Goal: Task Accomplishment & Management: Use online tool/utility

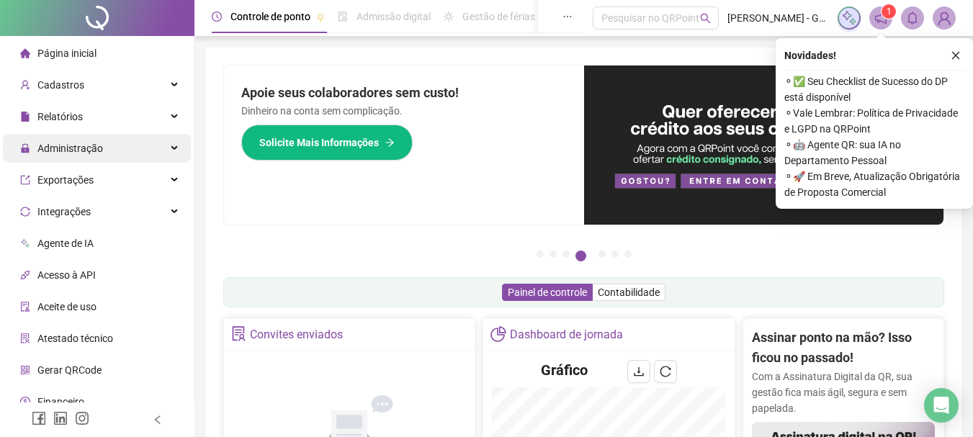
click at [117, 151] on div "Administração" at bounding box center [97, 148] width 188 height 29
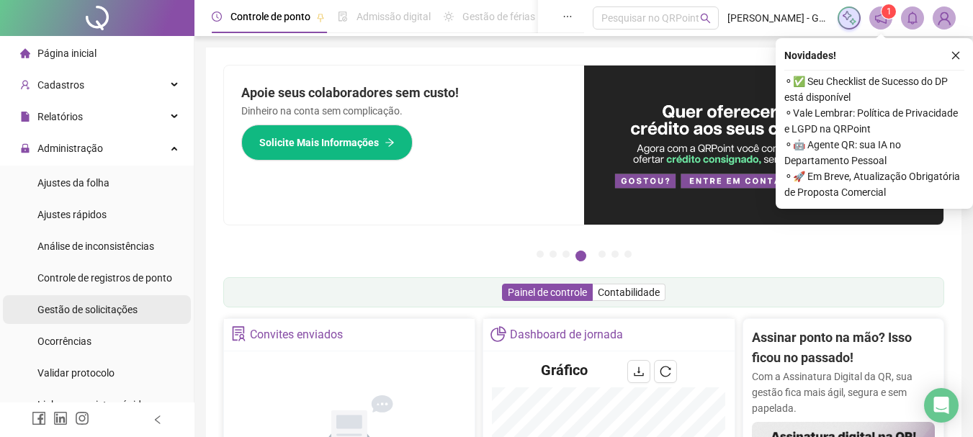
click at [101, 305] on span "Gestão de solicitações" at bounding box center [87, 310] width 100 height 12
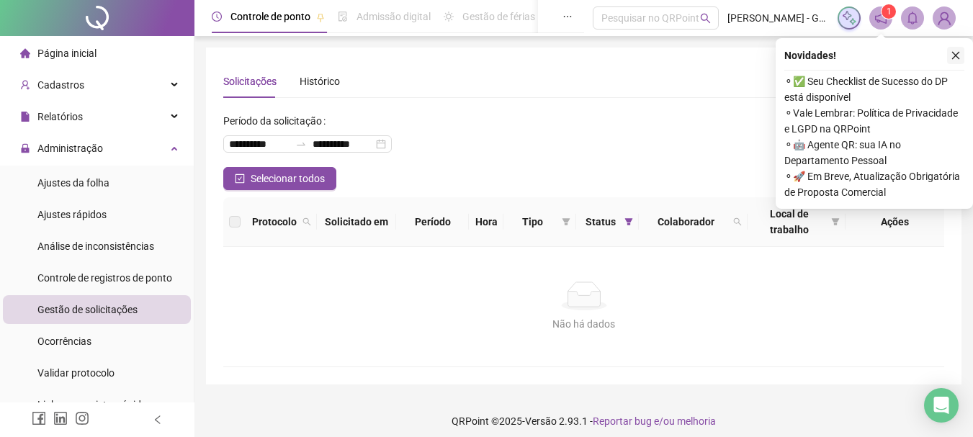
click at [962, 60] on button "button" at bounding box center [955, 55] width 17 height 17
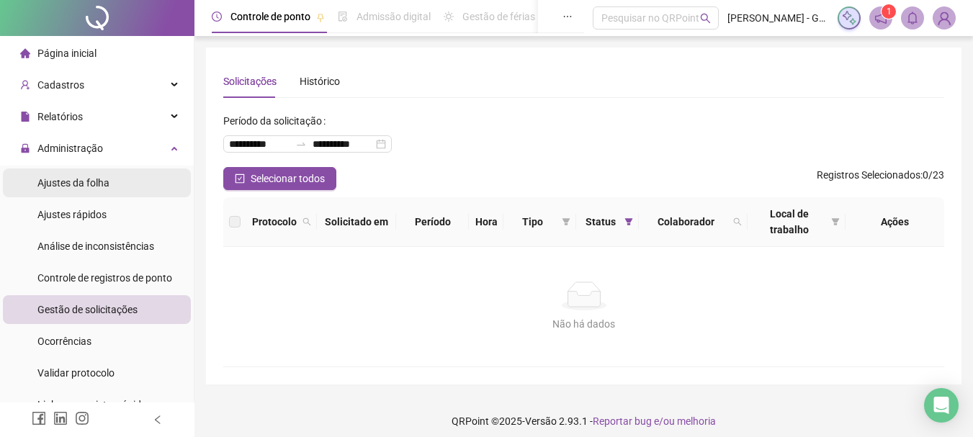
click at [53, 174] on div "Ajustes da folha" at bounding box center [73, 183] width 72 height 29
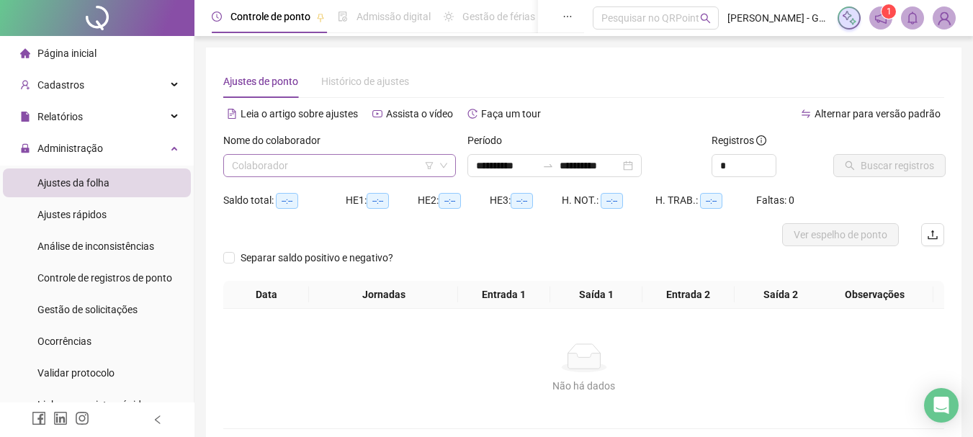
click at [303, 161] on input "search" at bounding box center [333, 166] width 202 height 22
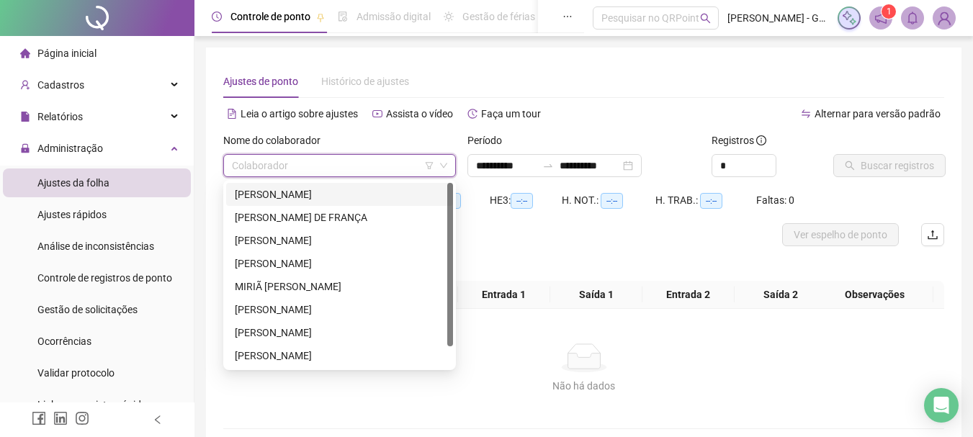
click at [306, 197] on div "[PERSON_NAME]" at bounding box center [340, 195] width 210 height 16
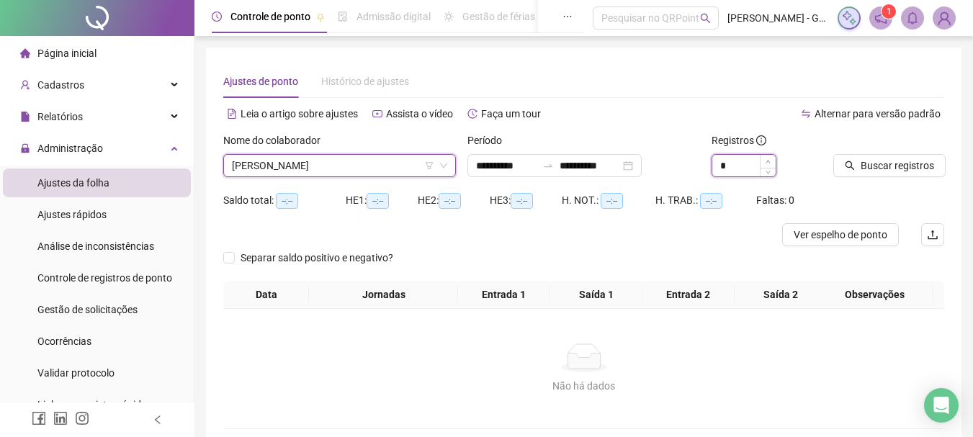
type input "*"
click at [770, 159] on icon "up" at bounding box center [768, 161] width 5 height 5
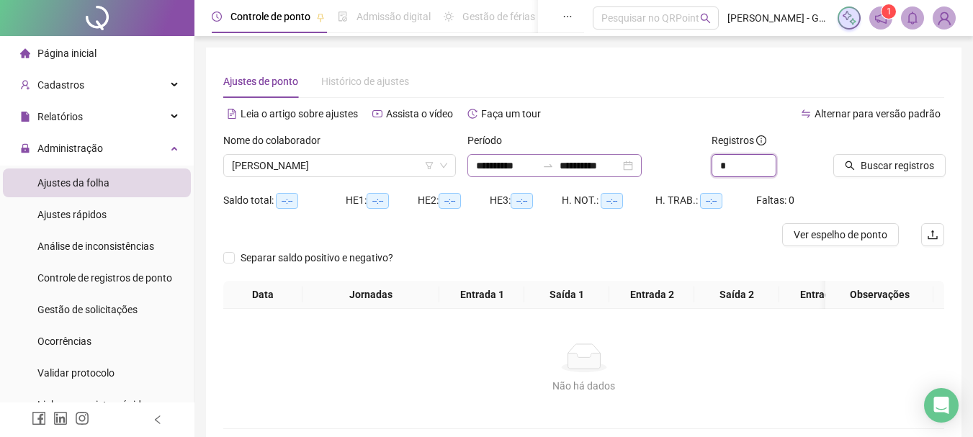
click at [503, 157] on div "**********" at bounding box center [554, 165] width 174 height 23
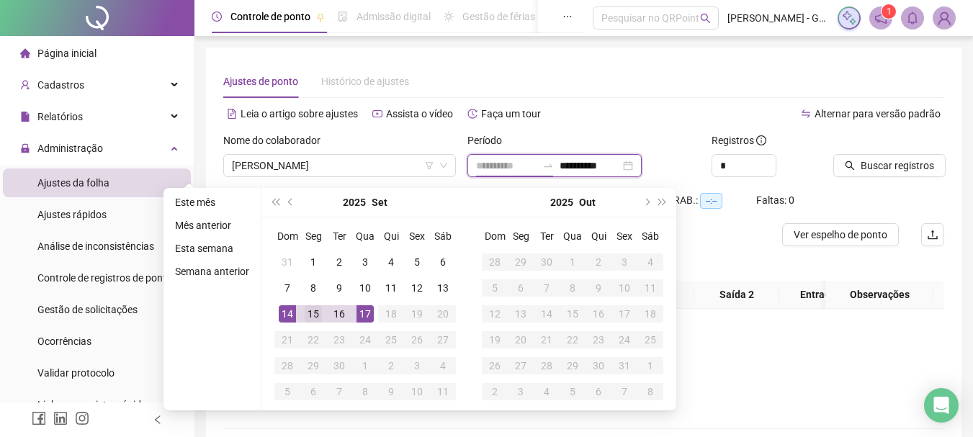
type input "**********"
click at [311, 308] on div "15" at bounding box center [313, 313] width 17 height 17
type input "**********"
click at [363, 314] on div "17" at bounding box center [365, 313] width 17 height 17
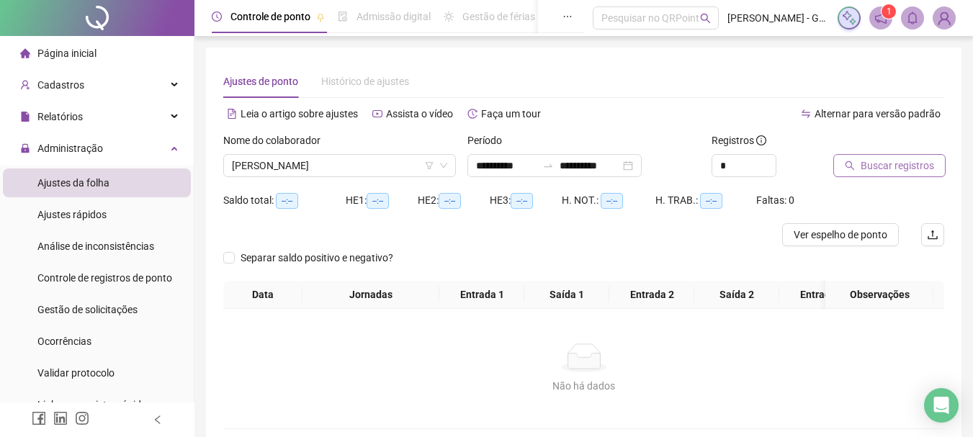
click at [853, 170] on icon "search" at bounding box center [850, 166] width 10 height 10
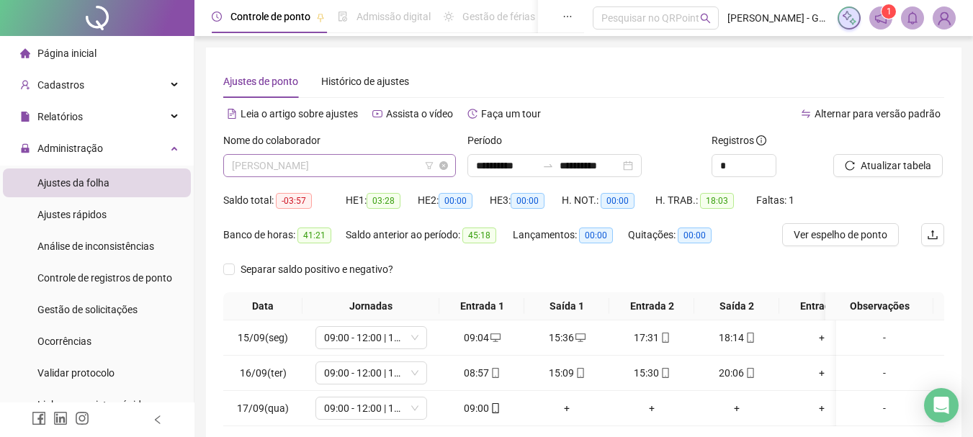
click at [404, 166] on span "[PERSON_NAME]" at bounding box center [339, 166] width 215 height 22
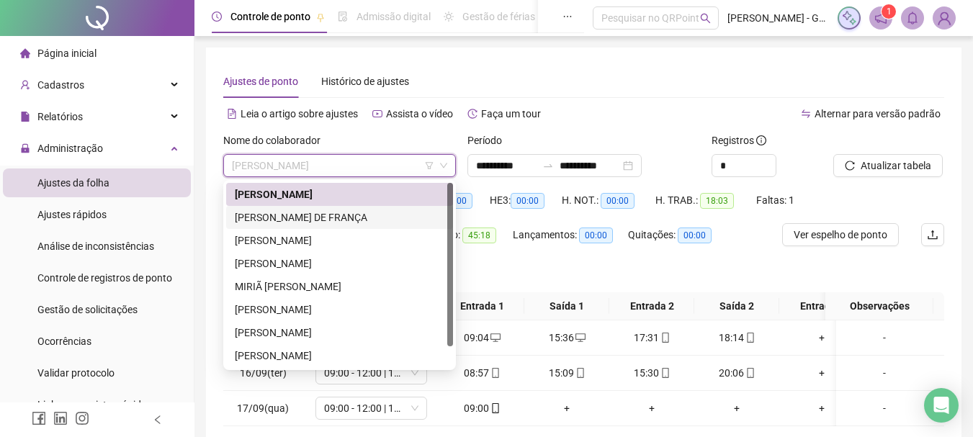
click at [352, 218] on div "[PERSON_NAME] DE FRANÇA" at bounding box center [340, 218] width 210 height 16
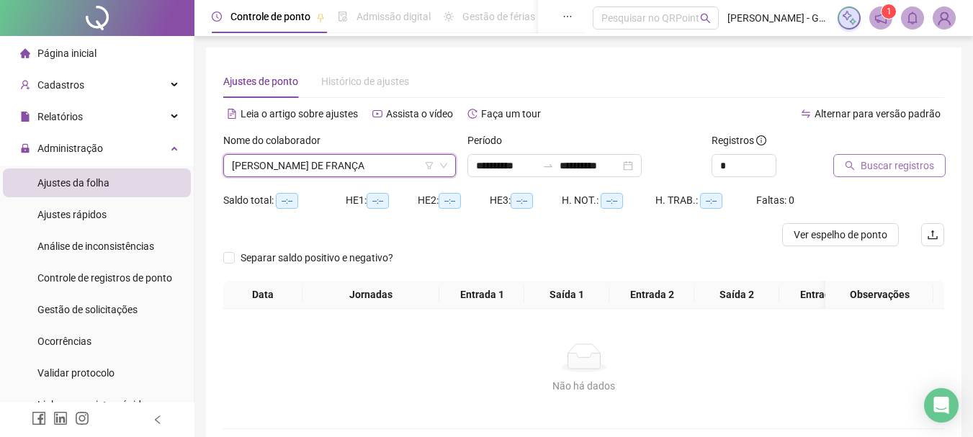
click at [902, 159] on span "Buscar registros" at bounding box center [897, 166] width 73 height 16
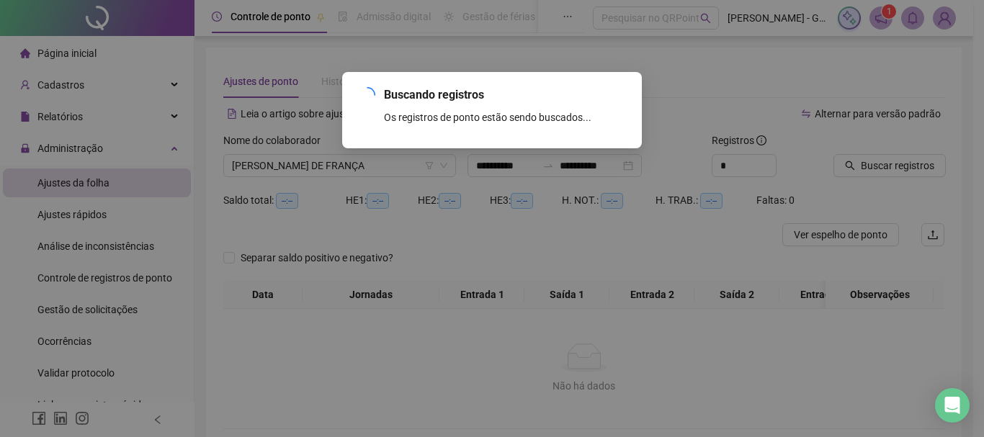
click at [342, 174] on div "Buscando registros Os registros de ponto estão sendo buscados... OK" at bounding box center [492, 218] width 984 height 437
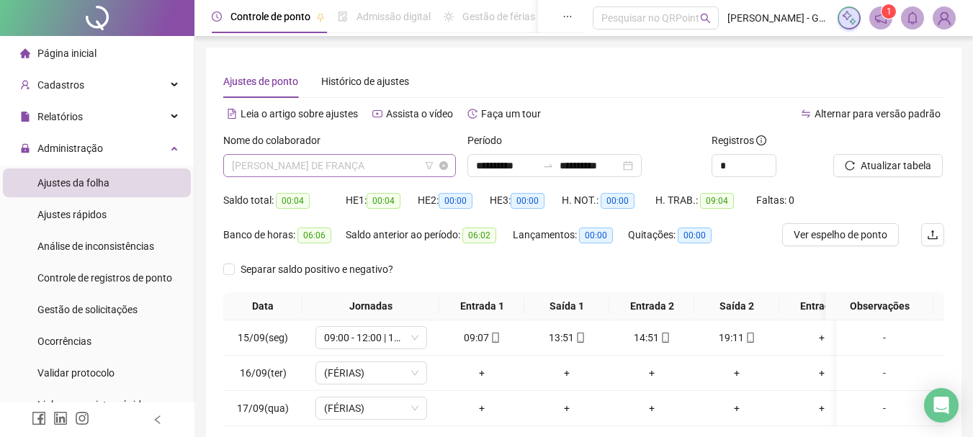
click at [342, 174] on span "[PERSON_NAME] DE FRANÇA" at bounding box center [339, 166] width 215 height 22
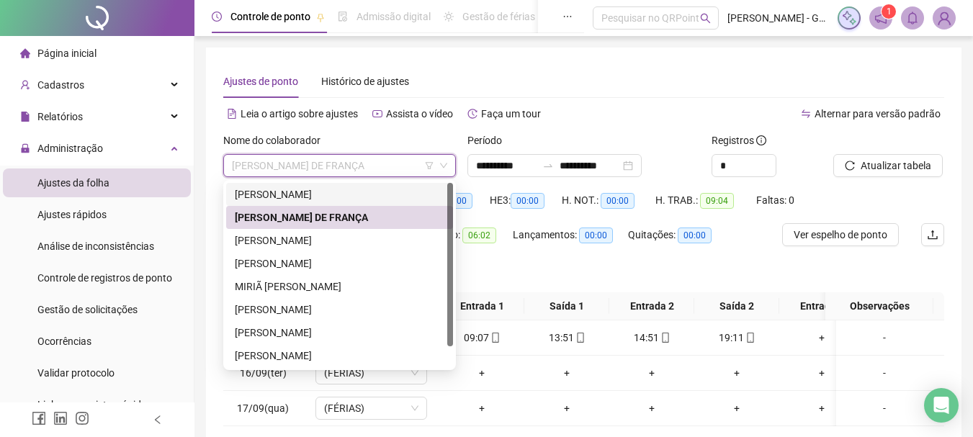
click at [316, 195] on div "[PERSON_NAME]" at bounding box center [340, 195] width 210 height 16
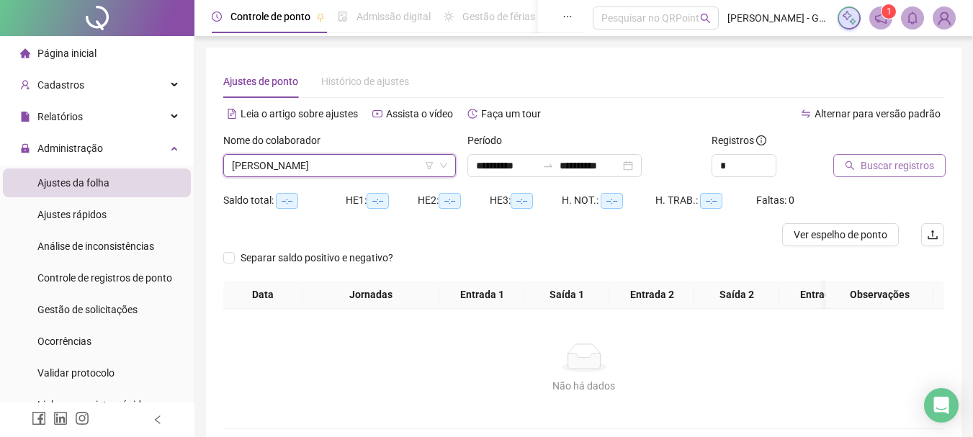
click at [895, 176] on button "Buscar registros" at bounding box center [889, 165] width 112 height 23
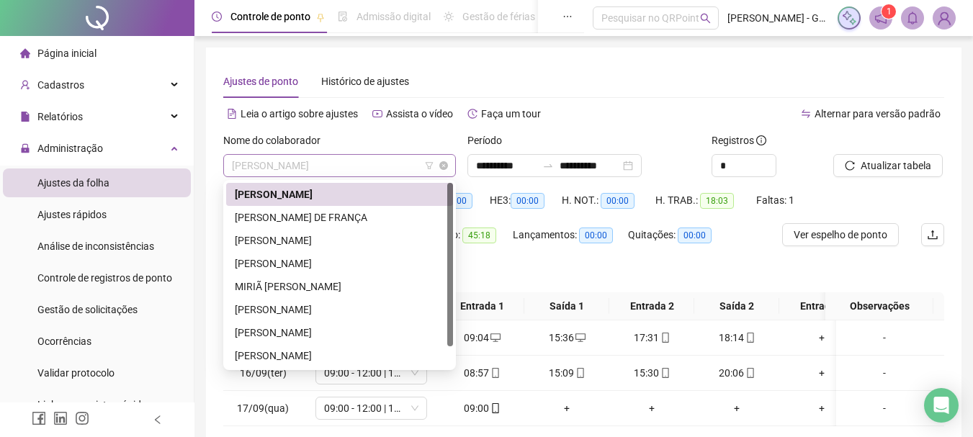
click at [381, 175] on span "[PERSON_NAME]" at bounding box center [339, 166] width 215 height 22
click at [354, 241] on div "[PERSON_NAME]" at bounding box center [340, 241] width 210 height 16
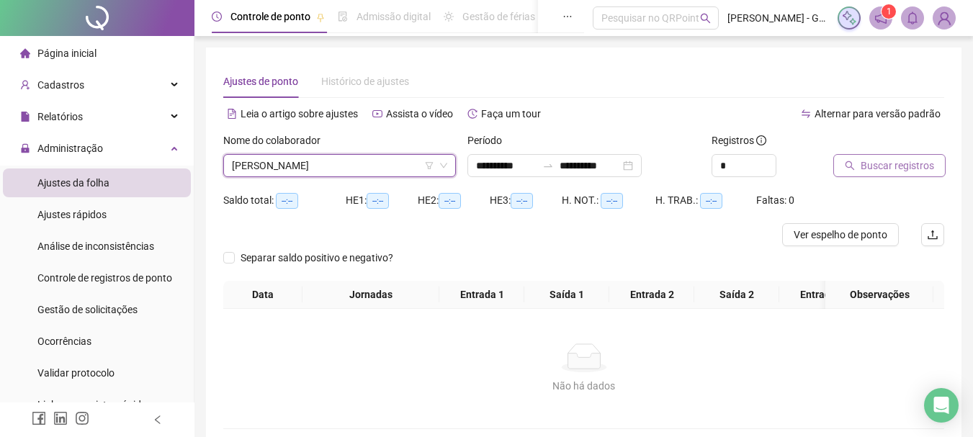
click at [867, 164] on span "Buscar registros" at bounding box center [897, 166] width 73 height 16
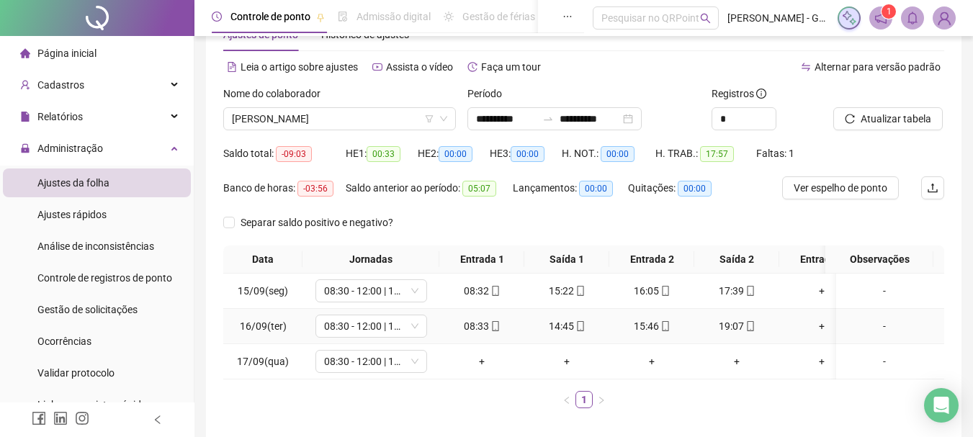
scroll to position [72, 0]
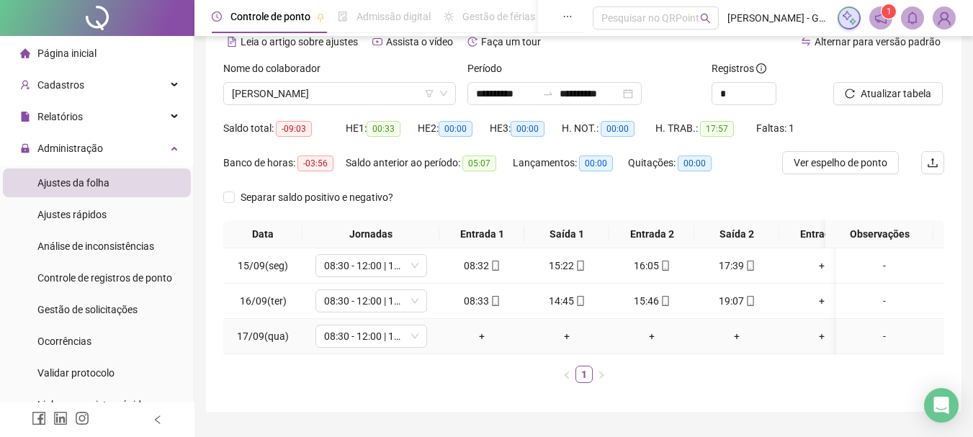
click at [478, 340] on div "+" at bounding box center [481, 336] width 73 height 16
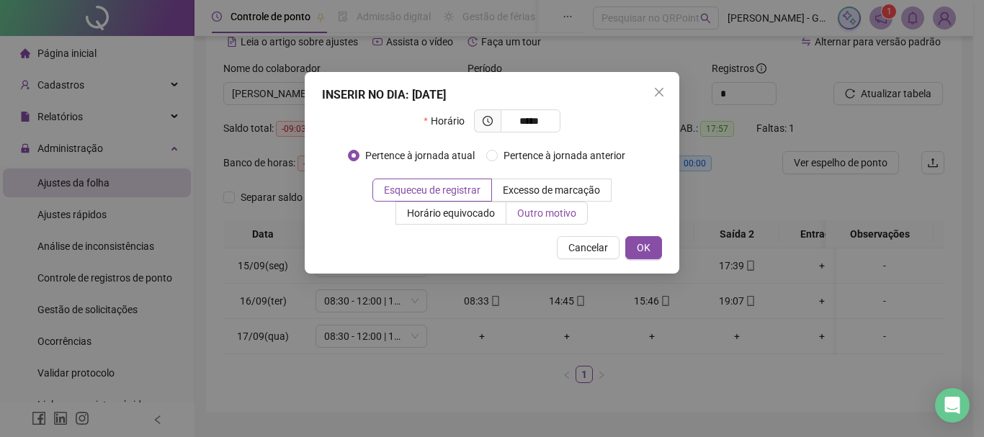
type input "*****"
click at [529, 218] on span "Outro motivo" at bounding box center [546, 213] width 59 height 12
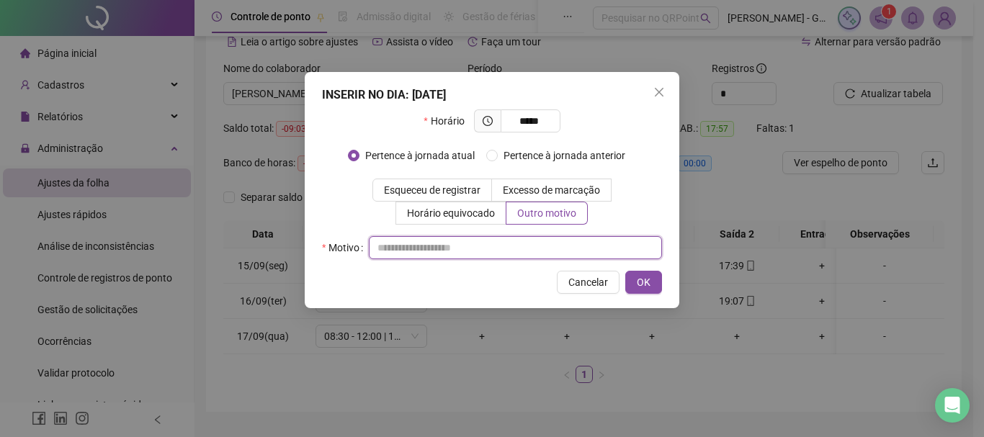
click at [462, 246] on input "text" at bounding box center [515, 247] width 293 height 23
type input "*"
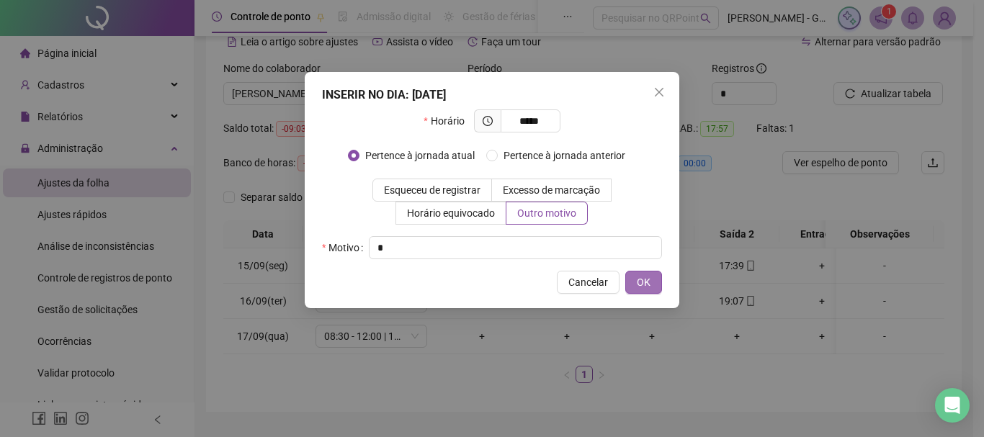
click at [637, 279] on span "OK" at bounding box center [644, 282] width 14 height 16
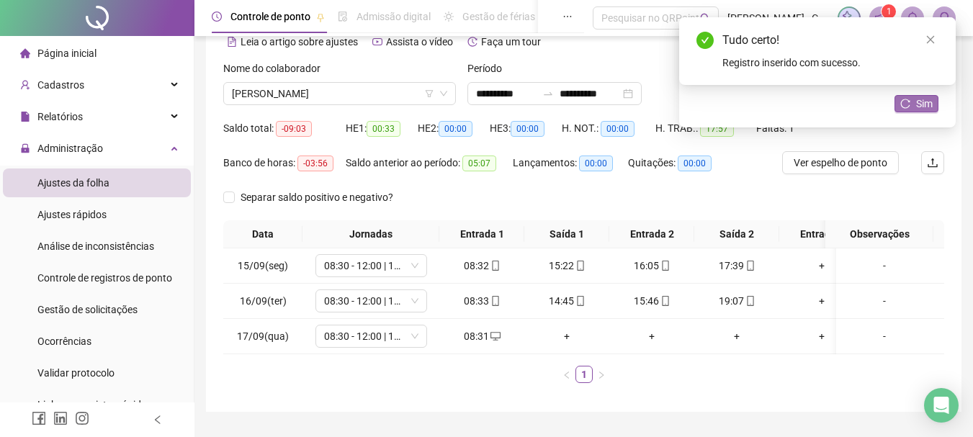
click at [910, 97] on button "Sim" at bounding box center [917, 103] width 44 height 17
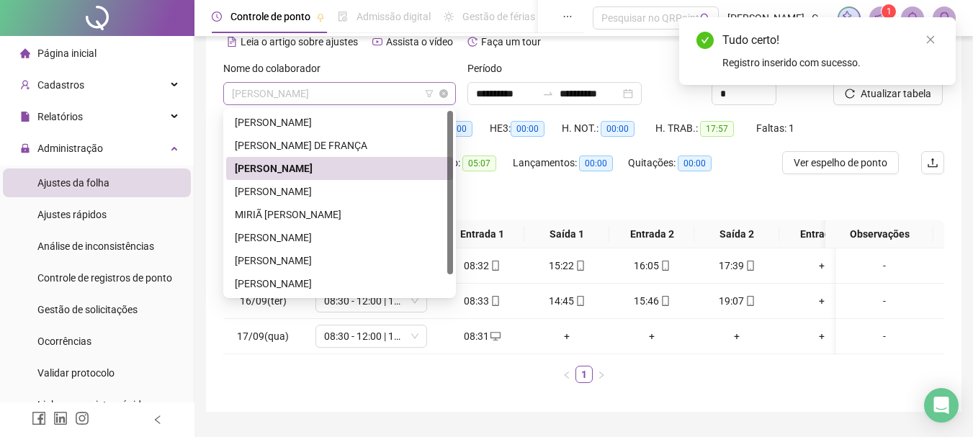
click at [315, 89] on span "[PERSON_NAME]" at bounding box center [339, 94] width 215 height 22
click at [307, 185] on div "[PERSON_NAME]" at bounding box center [340, 192] width 210 height 16
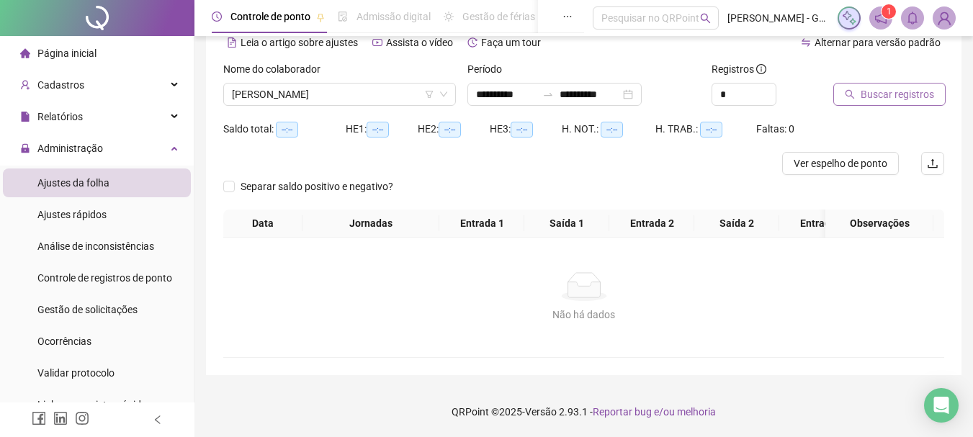
click at [871, 86] on span "Buscar registros" at bounding box center [897, 94] width 73 height 16
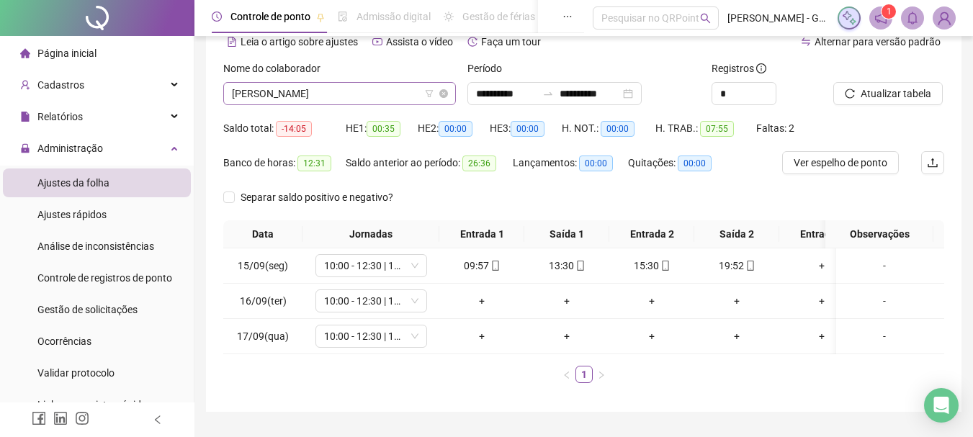
click at [318, 89] on span "[PERSON_NAME]" at bounding box center [339, 94] width 215 height 22
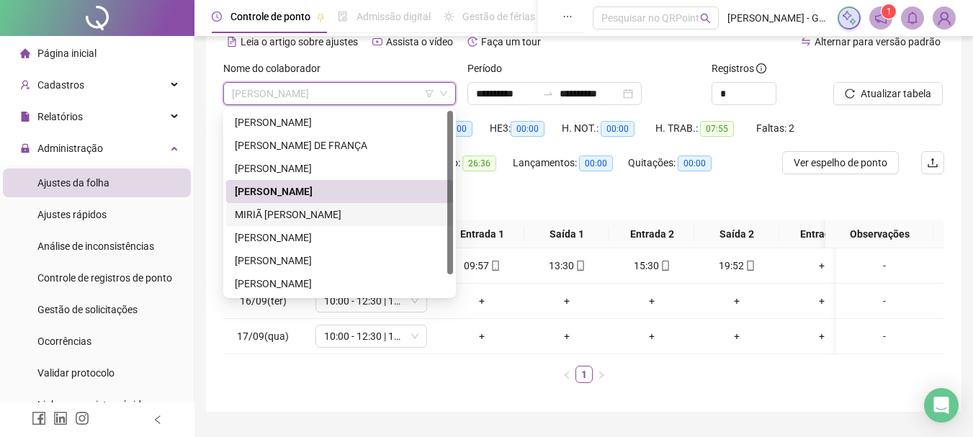
click at [302, 207] on div "MIRIÃ [PERSON_NAME]" at bounding box center [340, 215] width 210 height 16
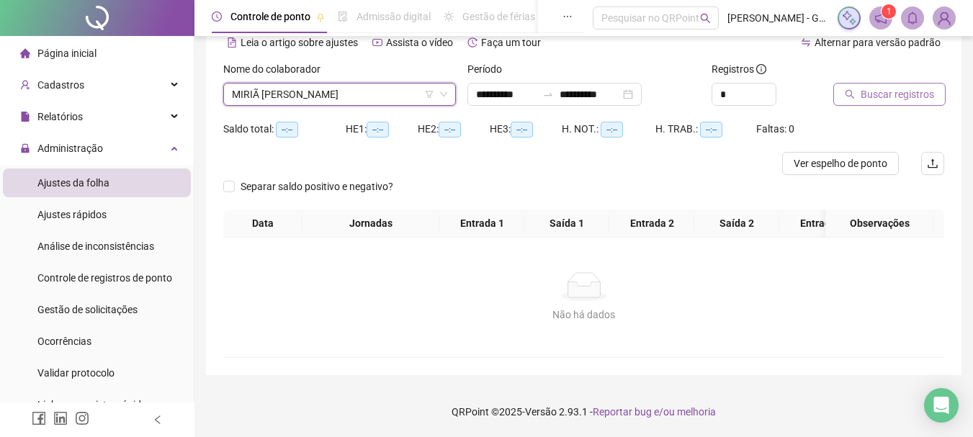
click at [911, 97] on span "Buscar registros" at bounding box center [897, 94] width 73 height 16
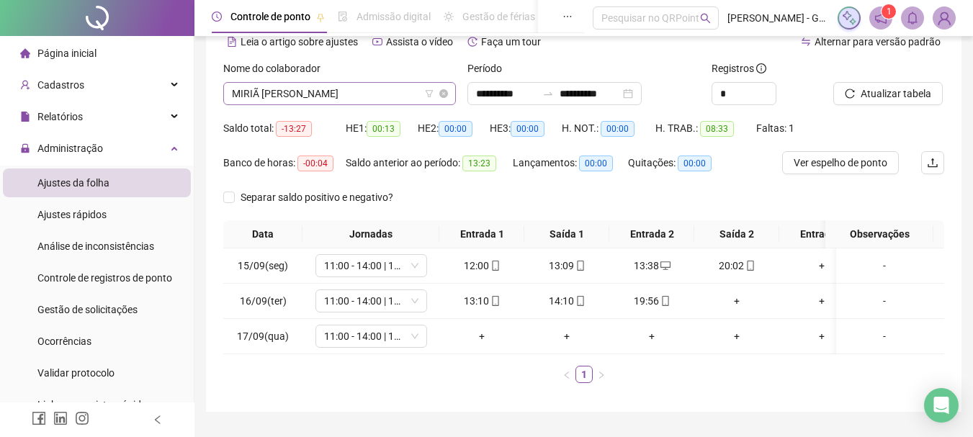
click at [339, 101] on span "MIRIÃ [PERSON_NAME]" at bounding box center [339, 94] width 215 height 22
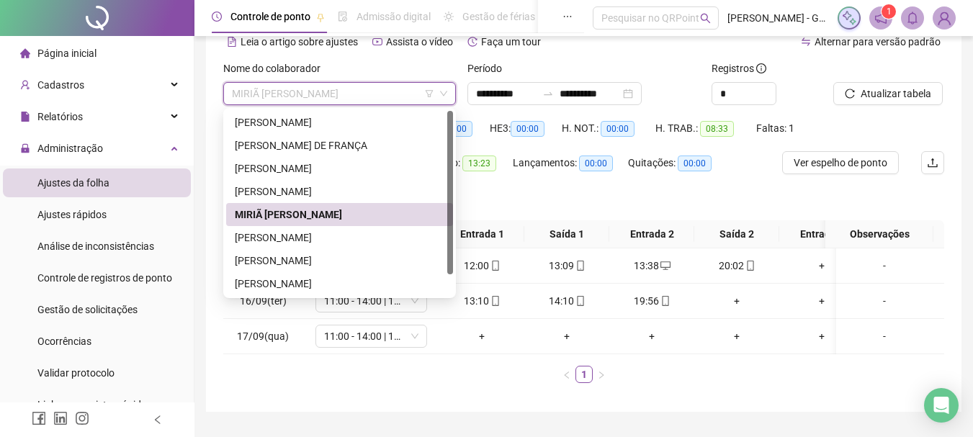
click at [326, 211] on div "MIRIÃ [PERSON_NAME]" at bounding box center [340, 215] width 210 height 16
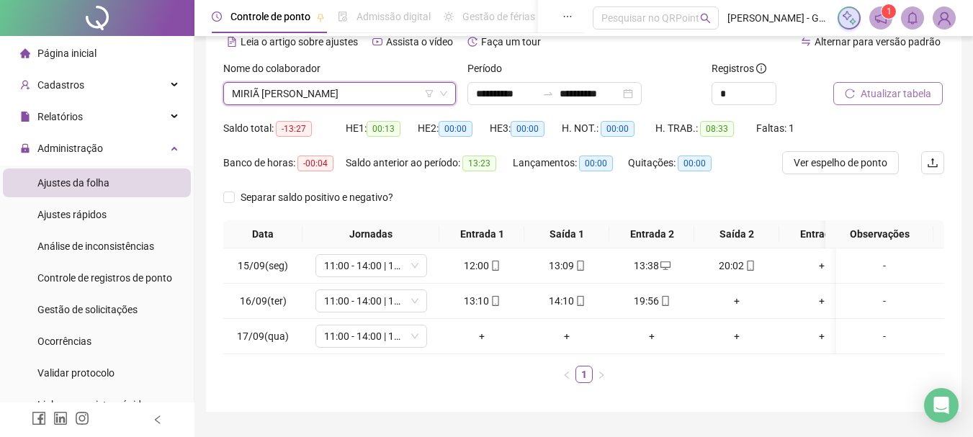
click at [906, 97] on span "Atualizar tabela" at bounding box center [896, 94] width 71 height 16
click at [735, 298] on div "+" at bounding box center [736, 301] width 73 height 16
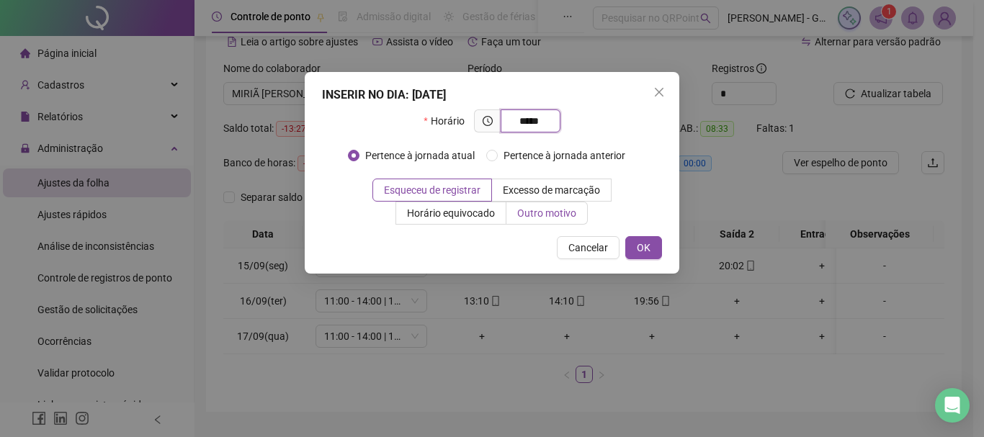
type input "*****"
click at [519, 214] on span "Outro motivo" at bounding box center [546, 213] width 59 height 12
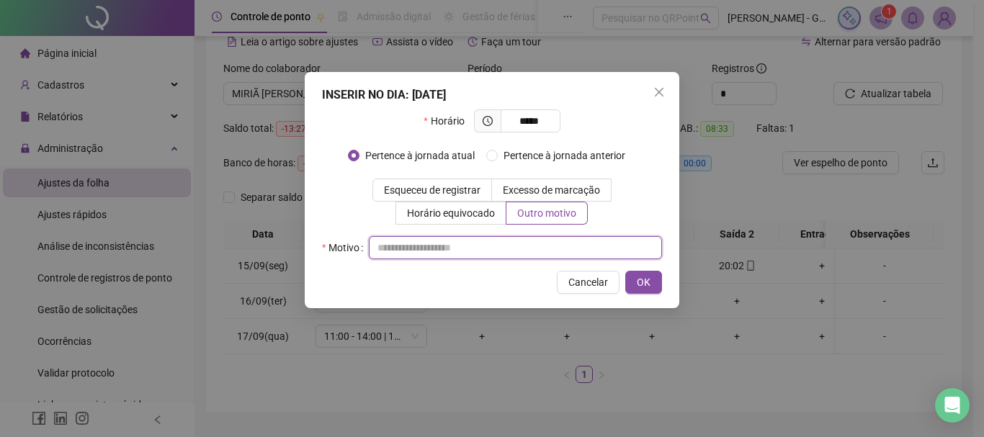
click at [475, 248] on input "text" at bounding box center [515, 247] width 293 height 23
type input "*"
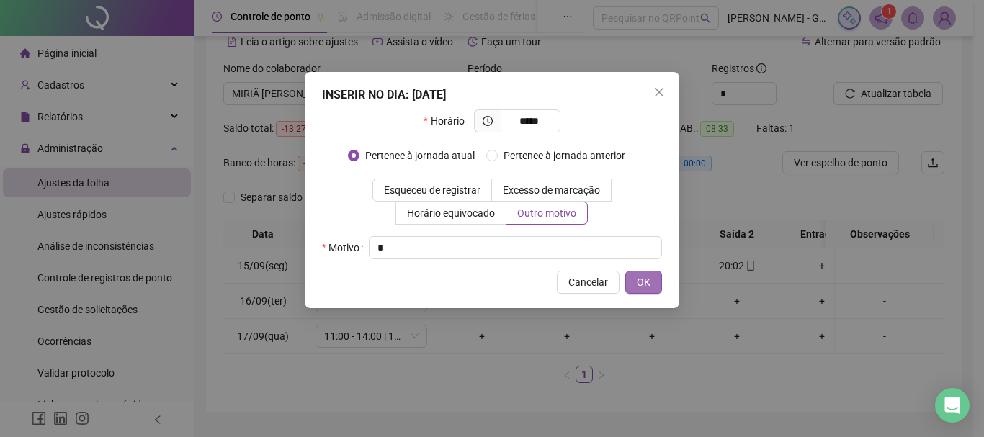
click at [650, 285] on button "OK" at bounding box center [643, 282] width 37 height 23
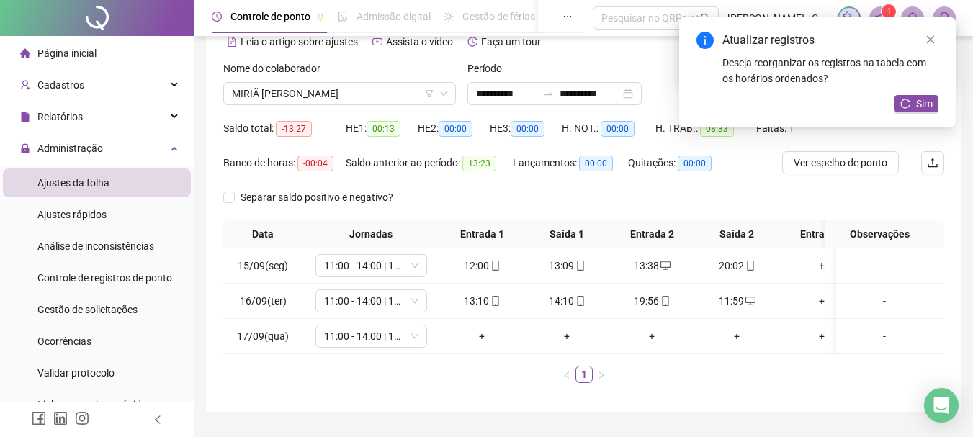
click at [924, 115] on div "Atualizar registros Deseja reorganizar os registros na tabela com os horários o…" at bounding box center [817, 72] width 277 height 110
click at [923, 100] on span "Sim" at bounding box center [924, 104] width 17 height 16
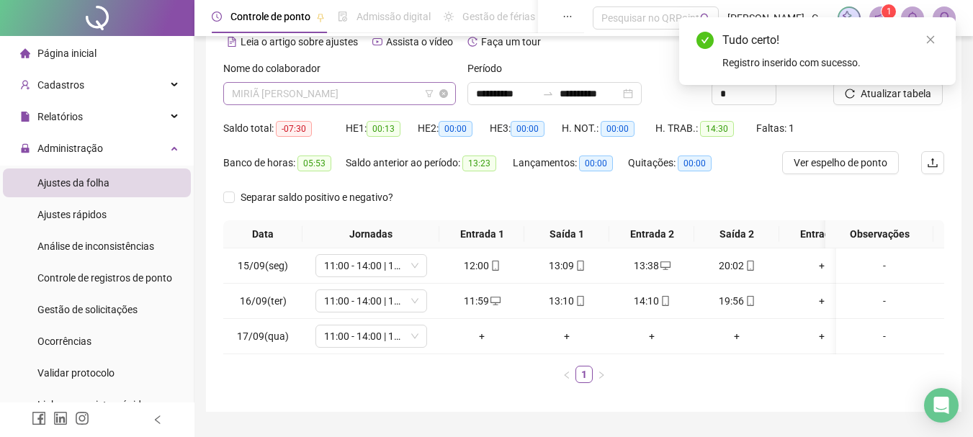
click at [353, 93] on span "MIRIÃ [PERSON_NAME]" at bounding box center [339, 94] width 215 height 22
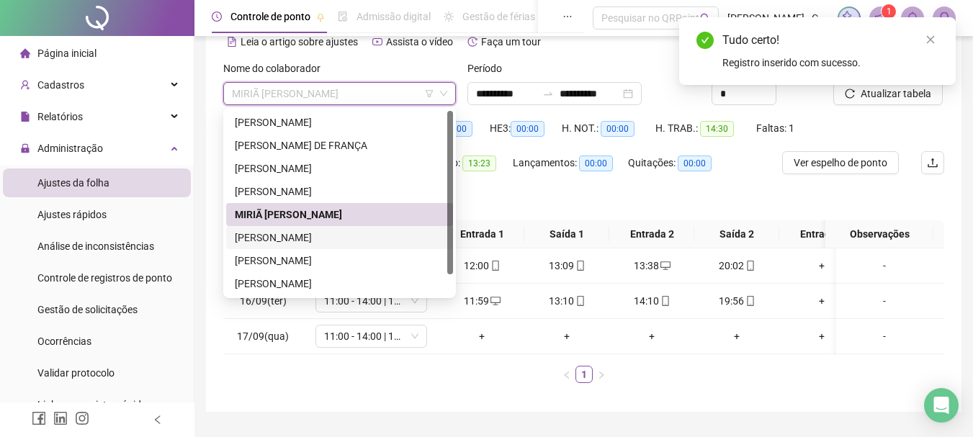
click at [328, 234] on div "[PERSON_NAME]" at bounding box center [340, 238] width 210 height 16
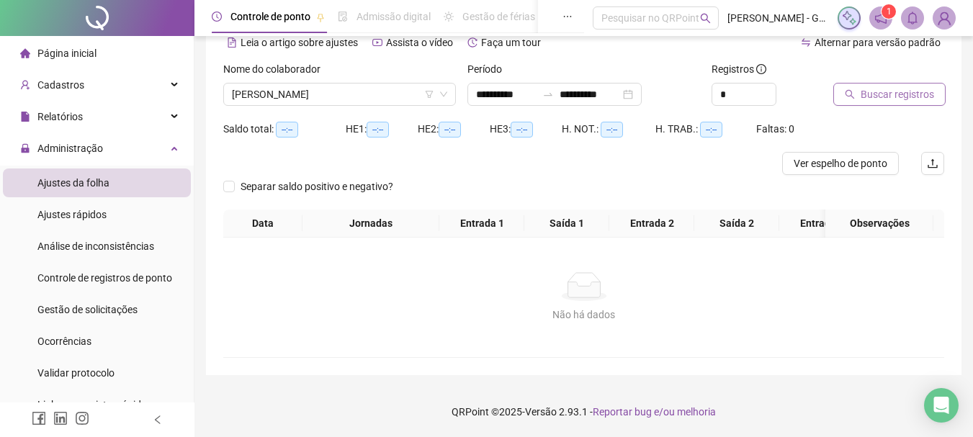
click at [868, 104] on button "Buscar registros" at bounding box center [889, 94] width 112 height 23
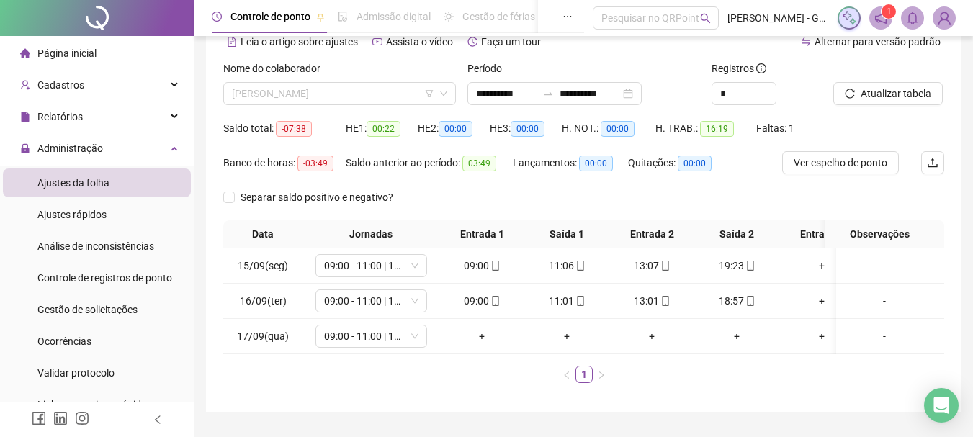
click at [306, 89] on span "[PERSON_NAME]" at bounding box center [339, 94] width 215 height 22
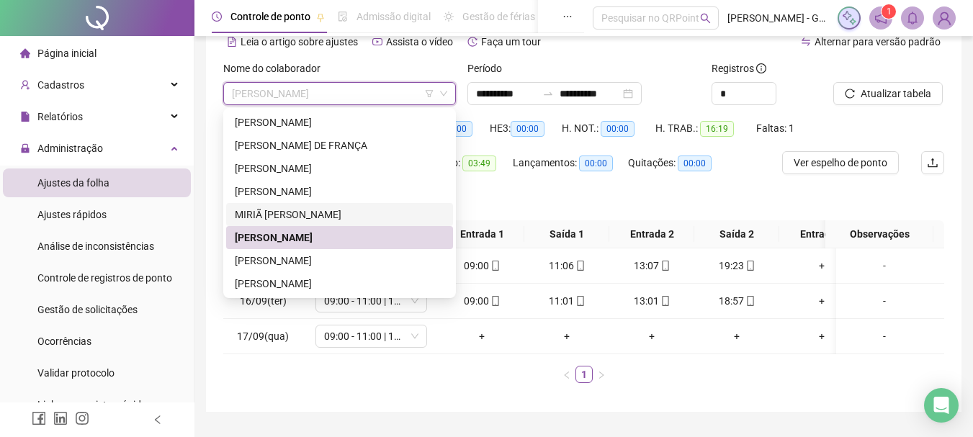
click at [305, 207] on div "MIRIÃ [PERSON_NAME]" at bounding box center [340, 215] width 210 height 16
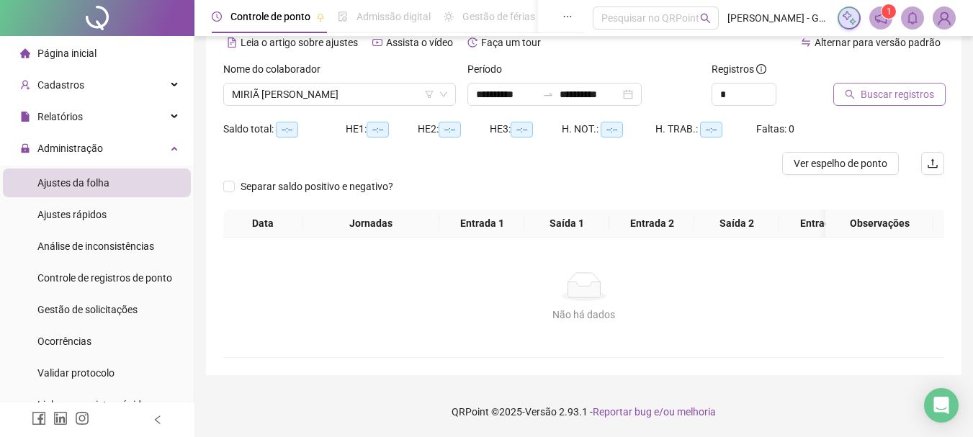
click at [861, 98] on span "Buscar registros" at bounding box center [897, 94] width 73 height 16
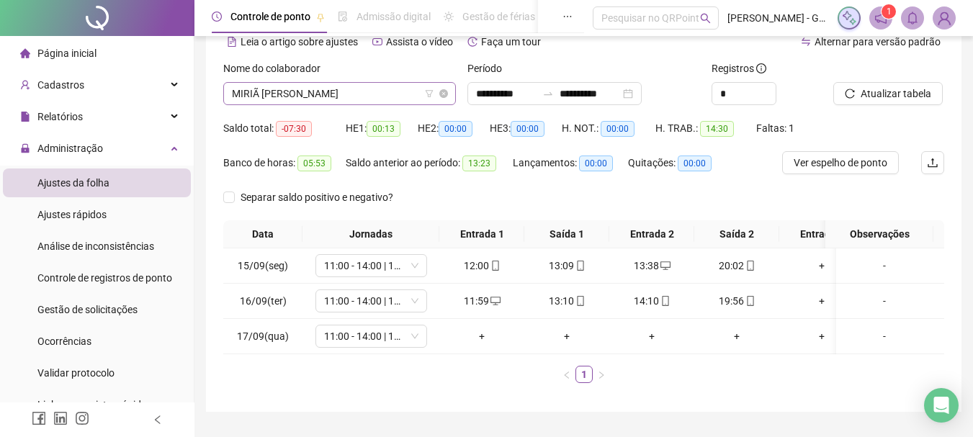
click at [334, 97] on span "MIRIÃ [PERSON_NAME]" at bounding box center [339, 94] width 215 height 22
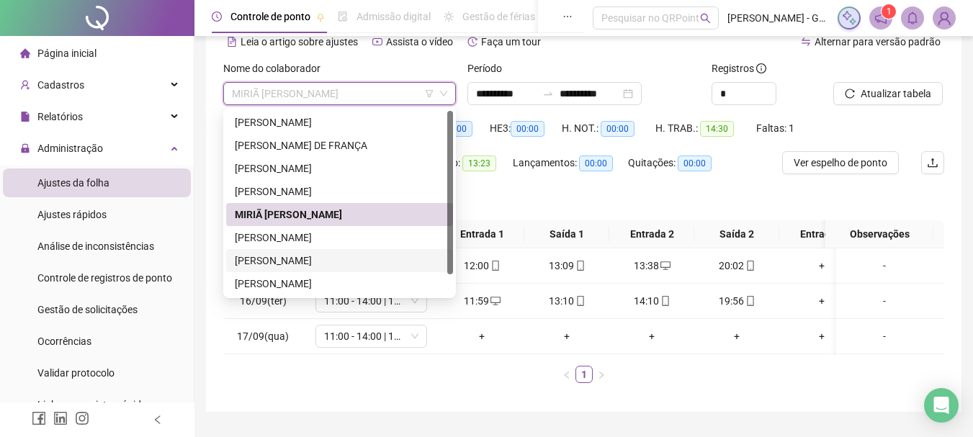
click at [331, 253] on div "[PERSON_NAME]" at bounding box center [340, 261] width 210 height 16
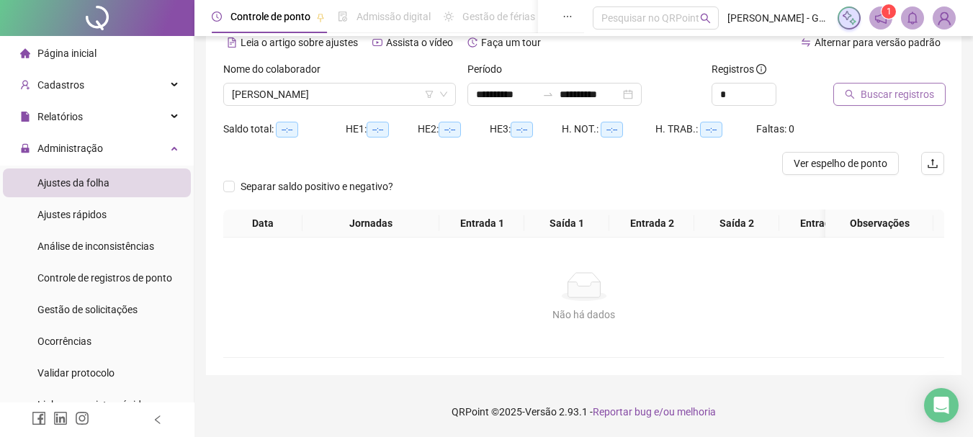
click at [856, 101] on button "Buscar registros" at bounding box center [889, 94] width 112 height 23
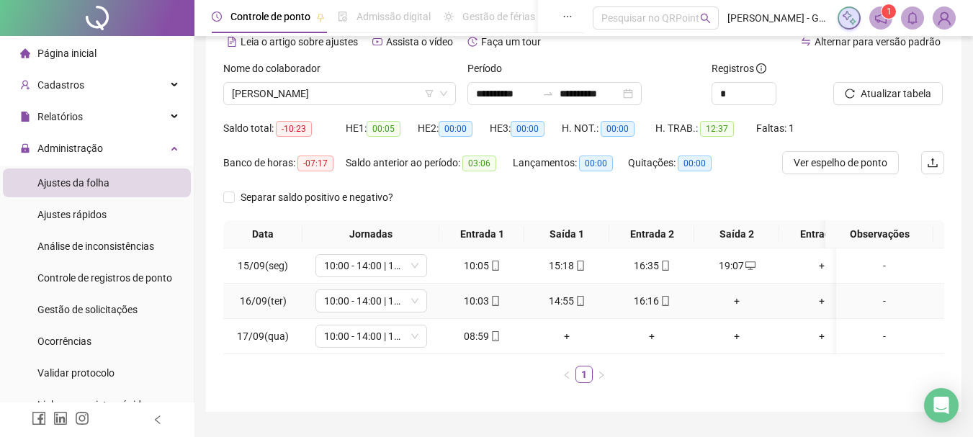
click at [739, 306] on div "+" at bounding box center [736, 301] width 73 height 16
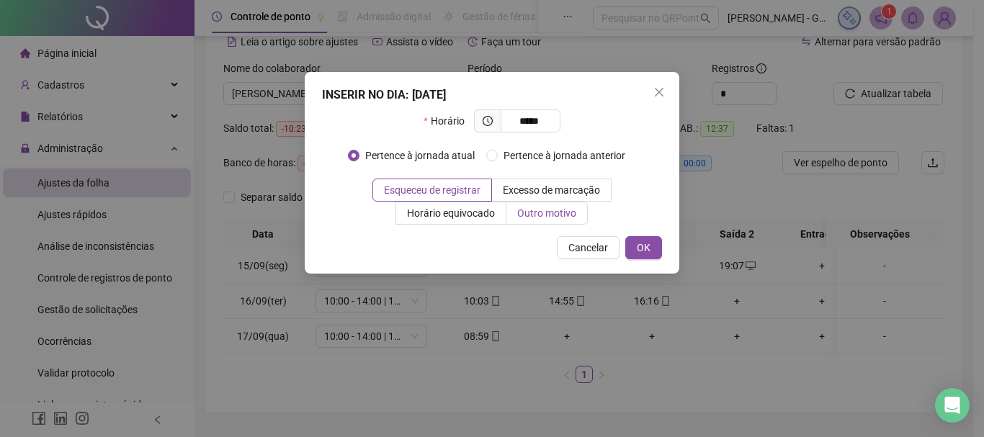
type input "*****"
click at [560, 211] on span "Outro motivo" at bounding box center [546, 213] width 59 height 12
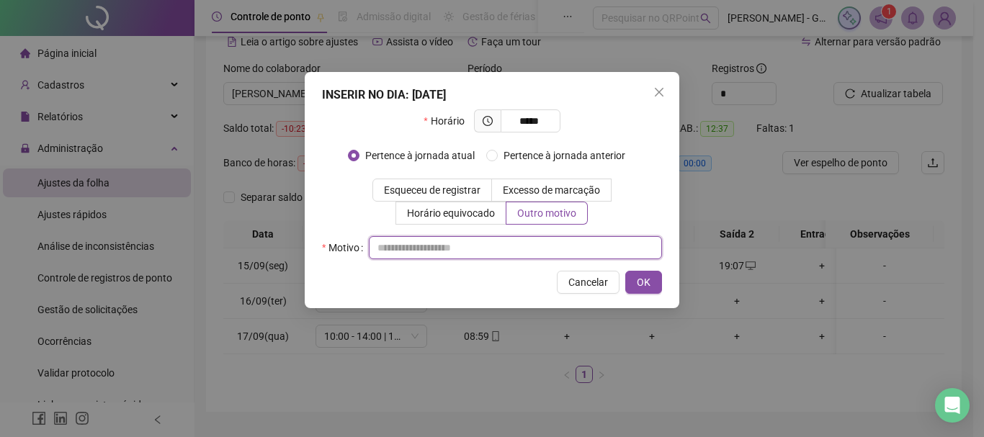
click at [547, 241] on input "text" at bounding box center [515, 247] width 293 height 23
type input "*"
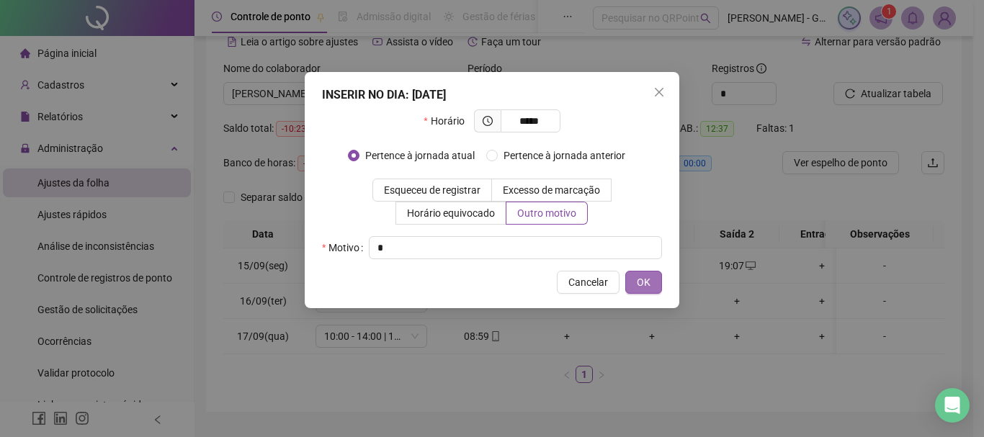
click at [630, 285] on button "OK" at bounding box center [643, 282] width 37 height 23
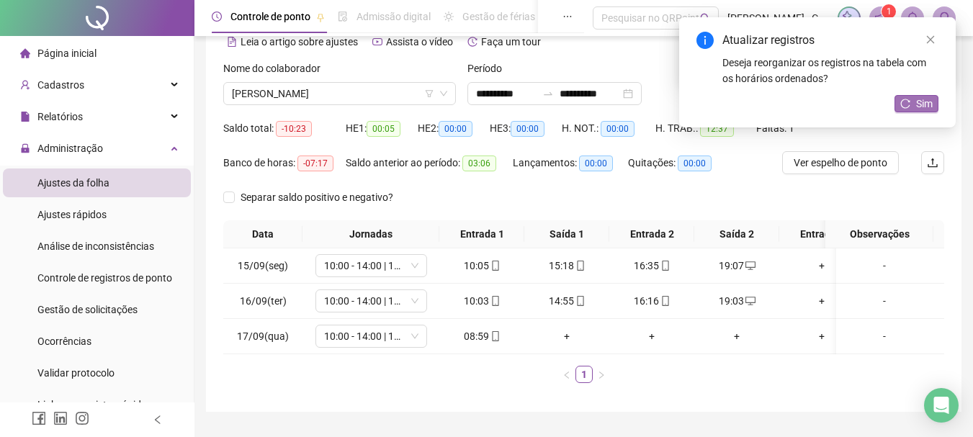
click at [928, 99] on span "Sim" at bounding box center [924, 104] width 17 height 16
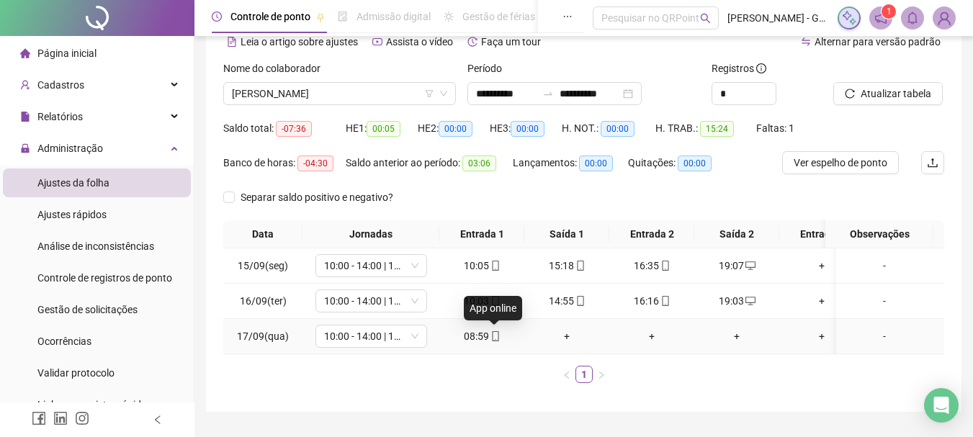
click at [498, 341] on span at bounding box center [495, 337] width 12 height 12
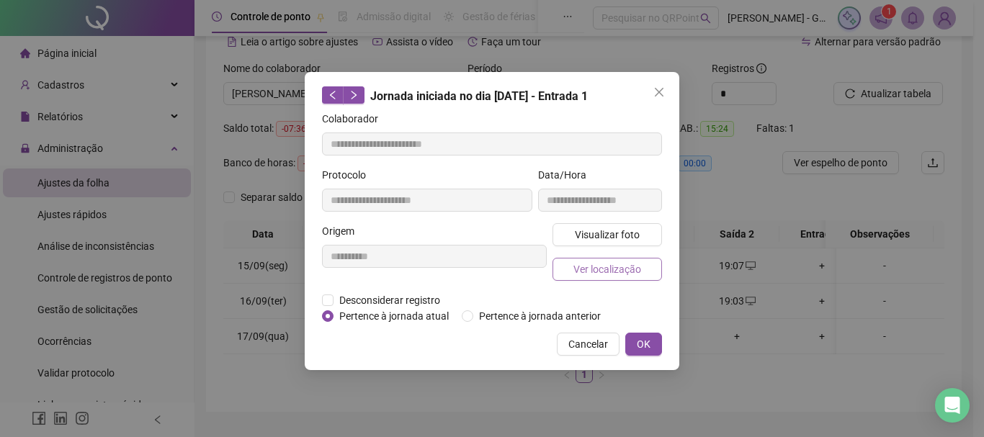
click at [584, 260] on button "Ver localização" at bounding box center [606, 269] width 109 height 23
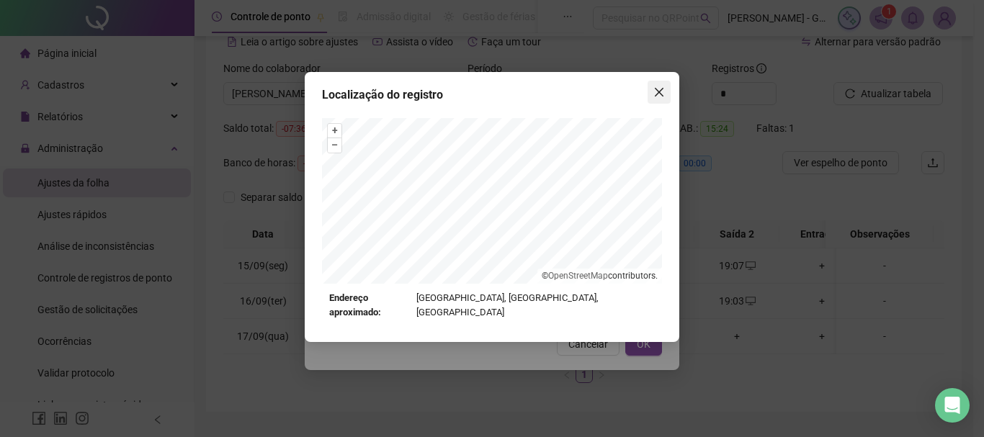
click at [656, 94] on icon "close" at bounding box center [659, 92] width 12 height 12
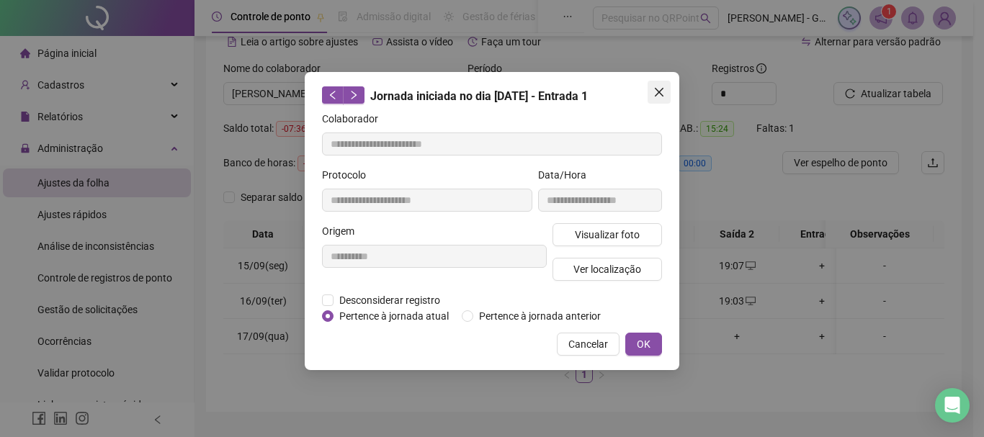
click at [655, 100] on button "Close" at bounding box center [659, 92] width 23 height 23
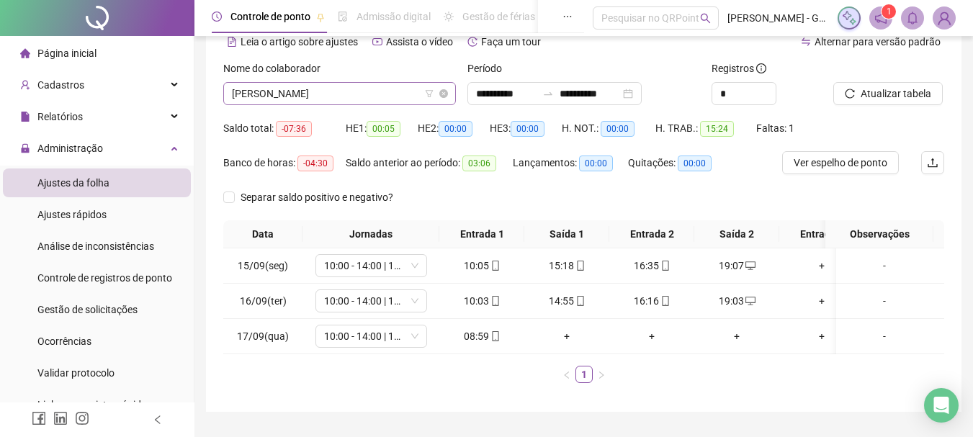
click at [399, 96] on span "[PERSON_NAME]" at bounding box center [339, 94] width 215 height 22
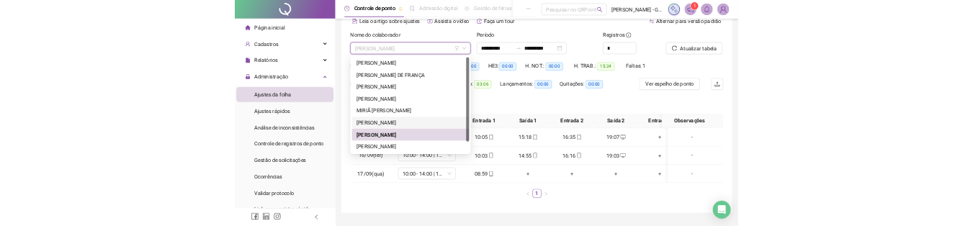
scroll to position [23, 0]
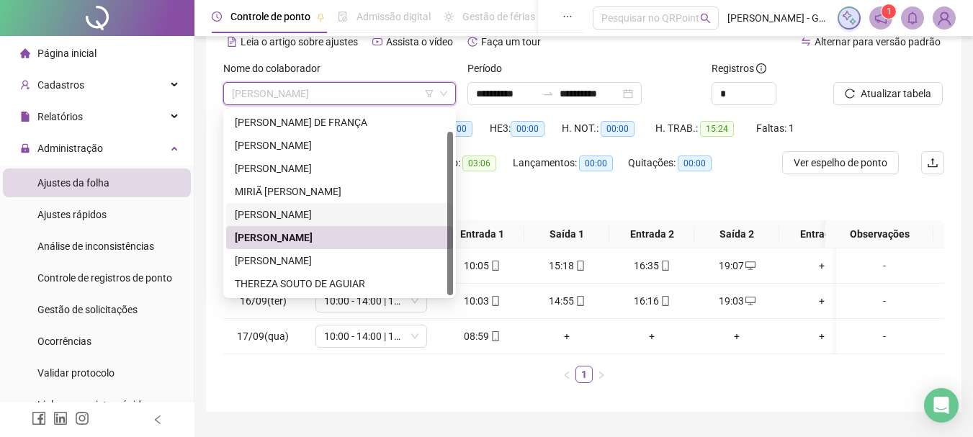
click at [338, 212] on div "[PERSON_NAME]" at bounding box center [340, 215] width 210 height 16
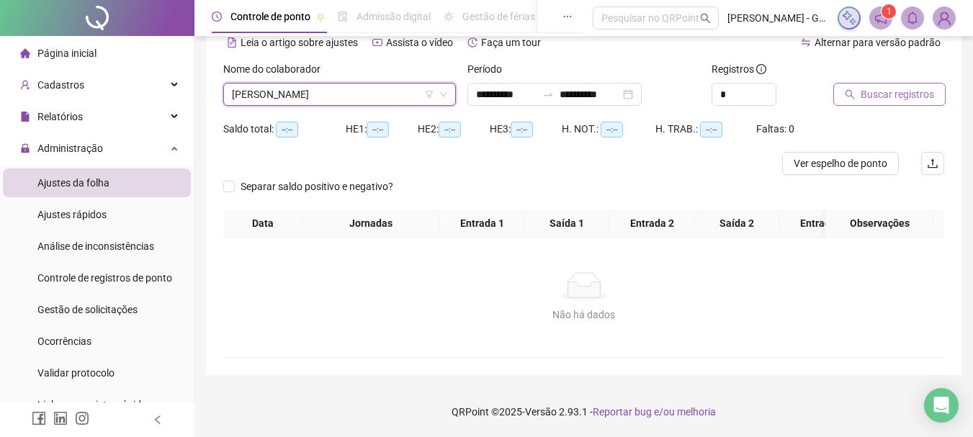
click at [863, 95] on span "Buscar registros" at bounding box center [897, 94] width 73 height 16
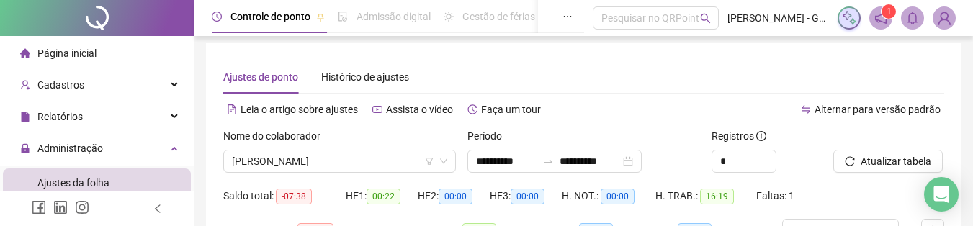
scroll to position [0, 0]
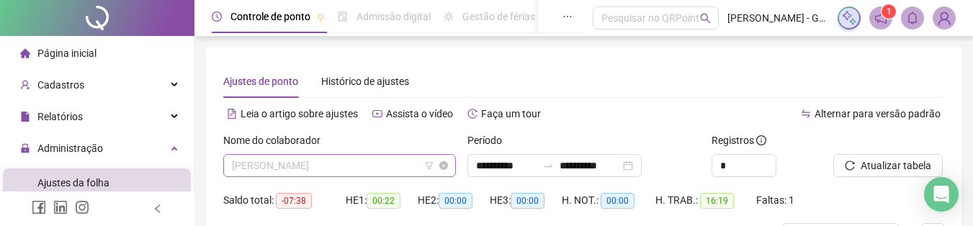
click at [392, 154] on body "**********" at bounding box center [486, 113] width 973 height 226
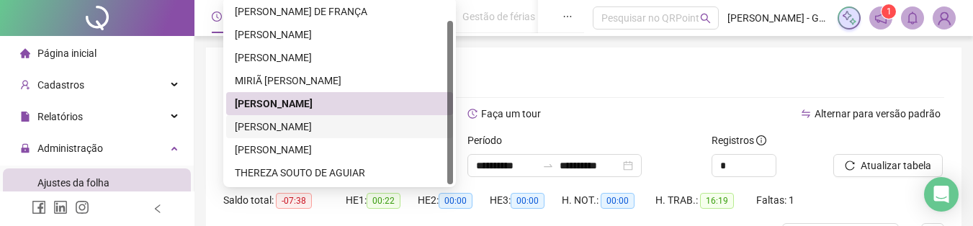
click at [354, 129] on div "[PERSON_NAME]" at bounding box center [340, 127] width 210 height 16
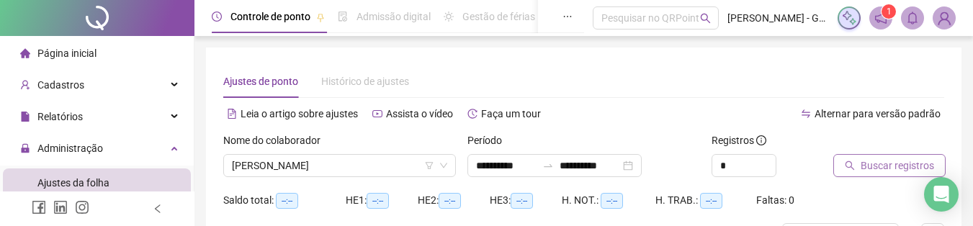
click at [895, 170] on span "Buscar registros" at bounding box center [897, 166] width 73 height 16
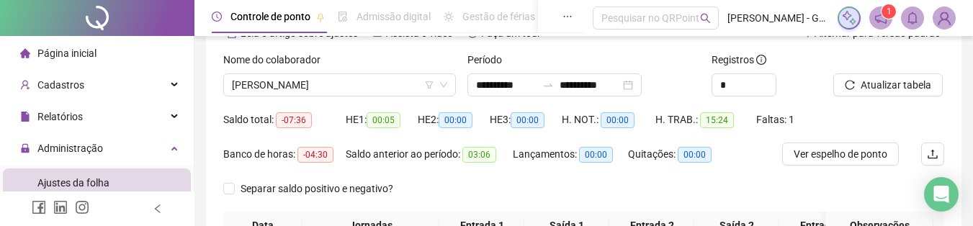
scroll to position [72, 0]
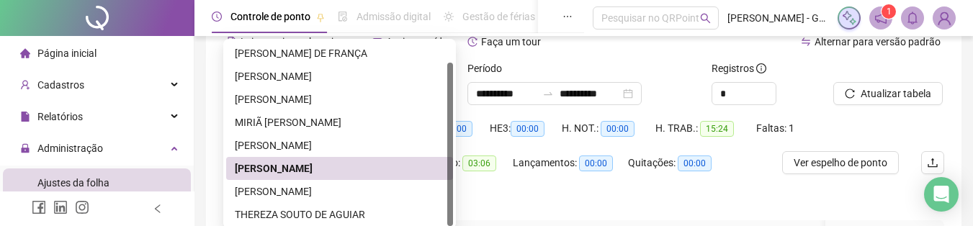
click at [352, 96] on body "**********" at bounding box center [486, 41] width 973 height 226
click at [349, 191] on div "[PERSON_NAME]" at bounding box center [340, 192] width 210 height 16
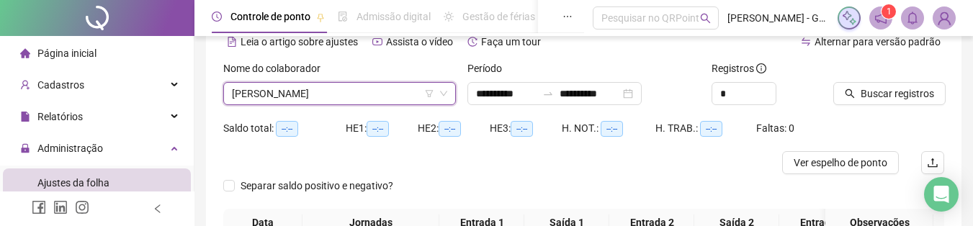
click at [931, 79] on div "Buscar registros" at bounding box center [888, 83] width 111 height 45
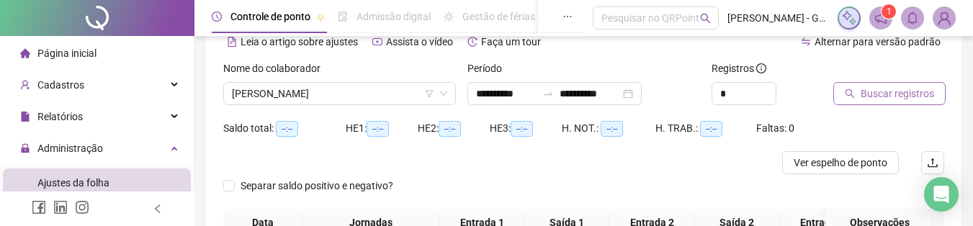
click at [924, 94] on span "Buscar registros" at bounding box center [897, 94] width 73 height 16
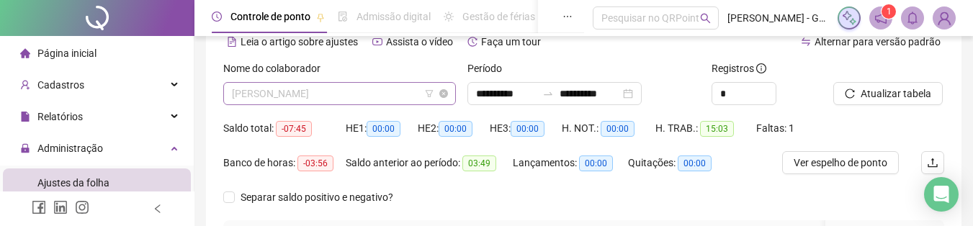
click at [375, 101] on body "**********" at bounding box center [486, 41] width 973 height 226
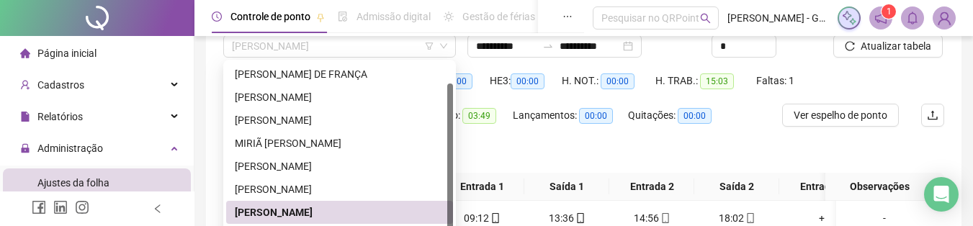
scroll to position [144, 0]
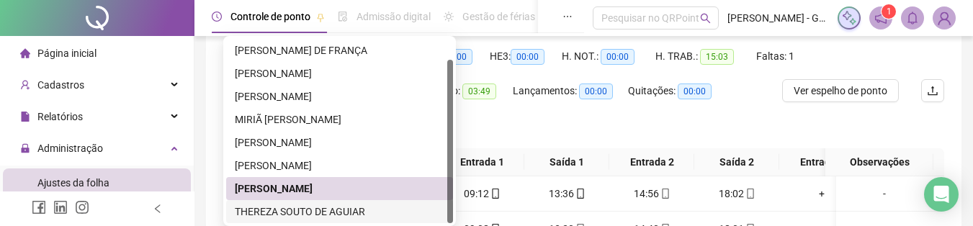
click at [346, 205] on div "THEREZA SOUTO DE AGUIAR" at bounding box center [340, 212] width 210 height 16
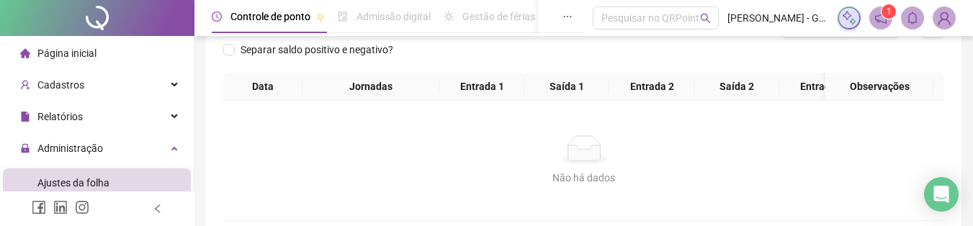
scroll to position [77, 0]
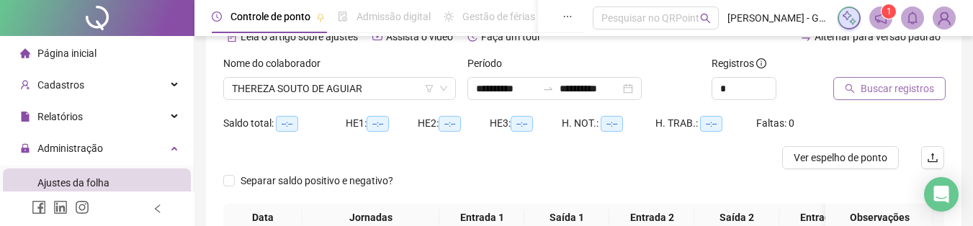
click at [861, 92] on span "Buscar registros" at bounding box center [897, 89] width 73 height 16
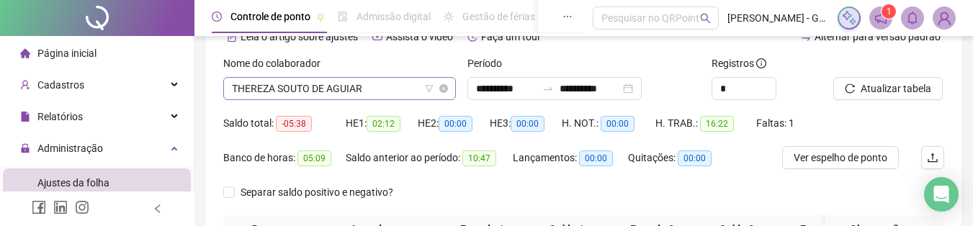
click at [354, 95] on body "**********" at bounding box center [486, 36] width 973 height 226
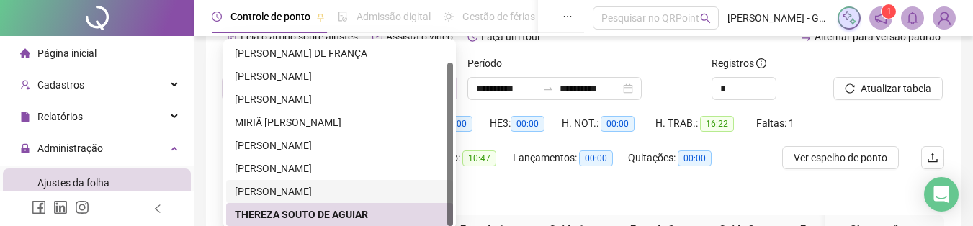
click at [322, 186] on div "[PERSON_NAME]" at bounding box center [340, 192] width 210 height 16
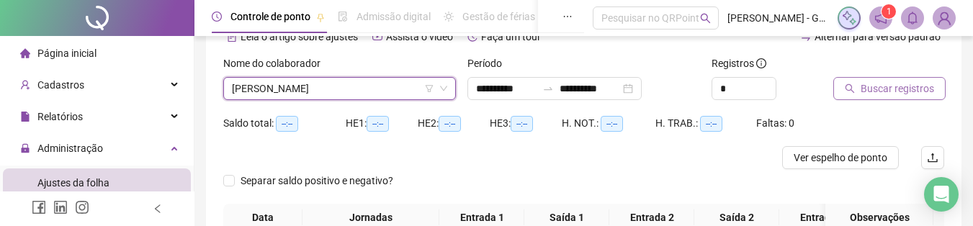
click at [926, 84] on span "Buscar registros" at bounding box center [897, 89] width 73 height 16
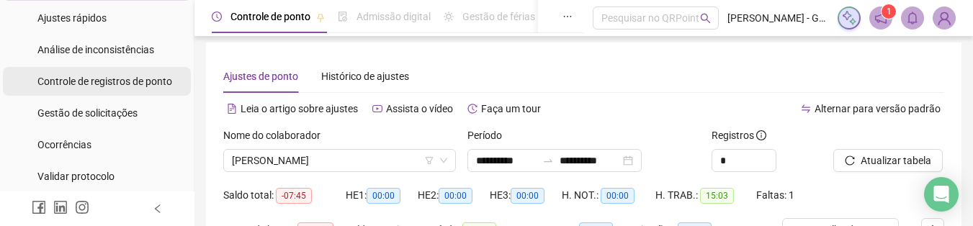
scroll to position [216, 0]
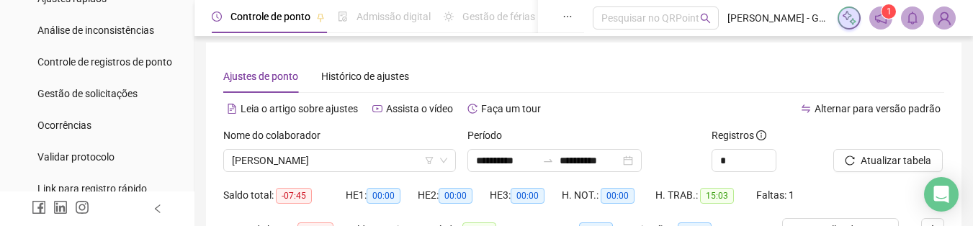
click at [84, 77] on ul "Ajustes da folha Ajustes rápidos Análise de inconsistências Controle de registr…" at bounding box center [97, 78] width 194 height 256
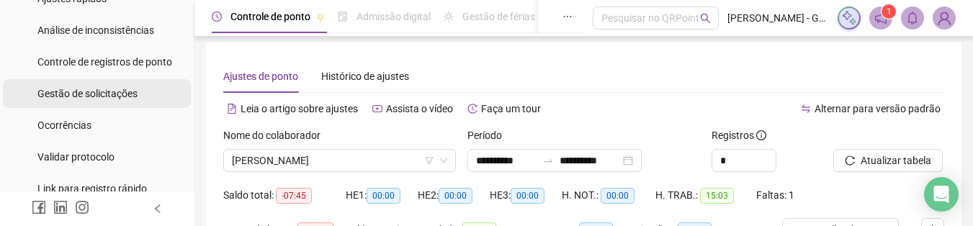
click at [86, 90] on span "Gestão de solicitações" at bounding box center [87, 94] width 100 height 12
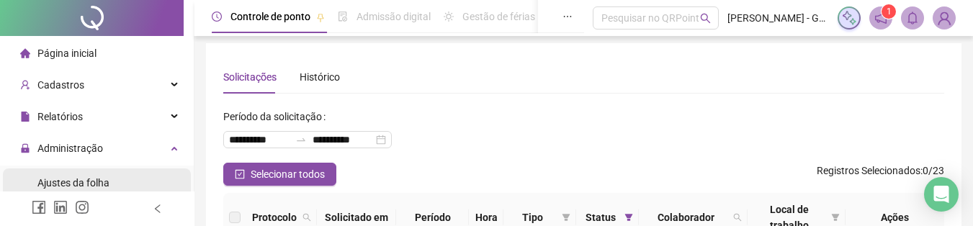
click at [101, 174] on div "Ajustes da folha" at bounding box center [73, 183] width 72 height 29
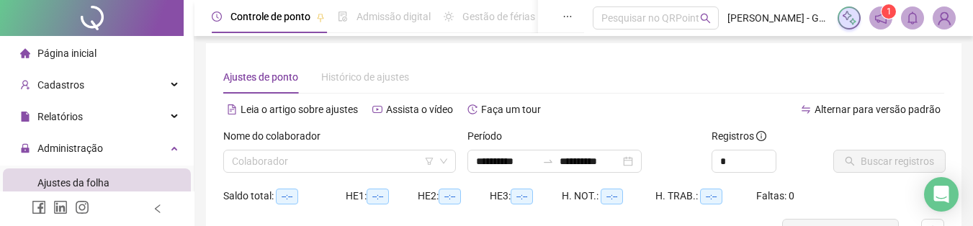
click at [77, 52] on span "Página inicial" at bounding box center [66, 54] width 59 height 12
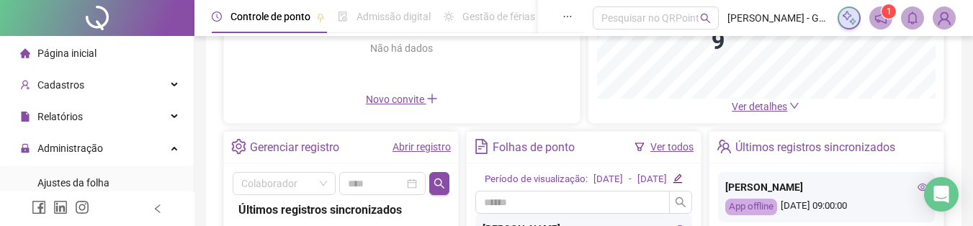
scroll to position [148, 0]
